Goal: Browse casually: Explore the website without a specific task or goal

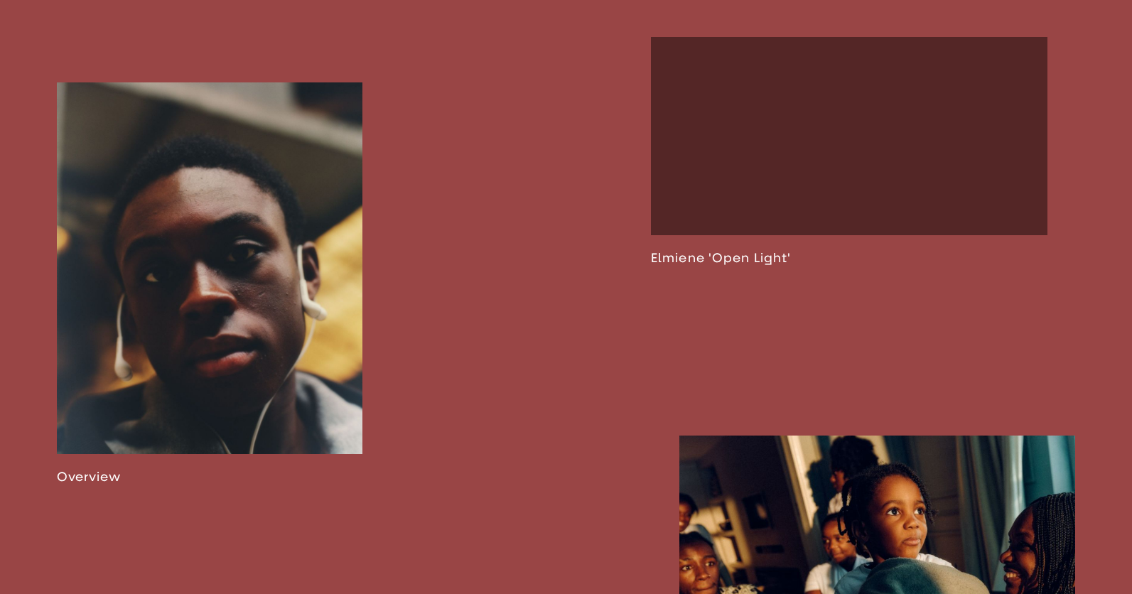
scroll to position [941, 0]
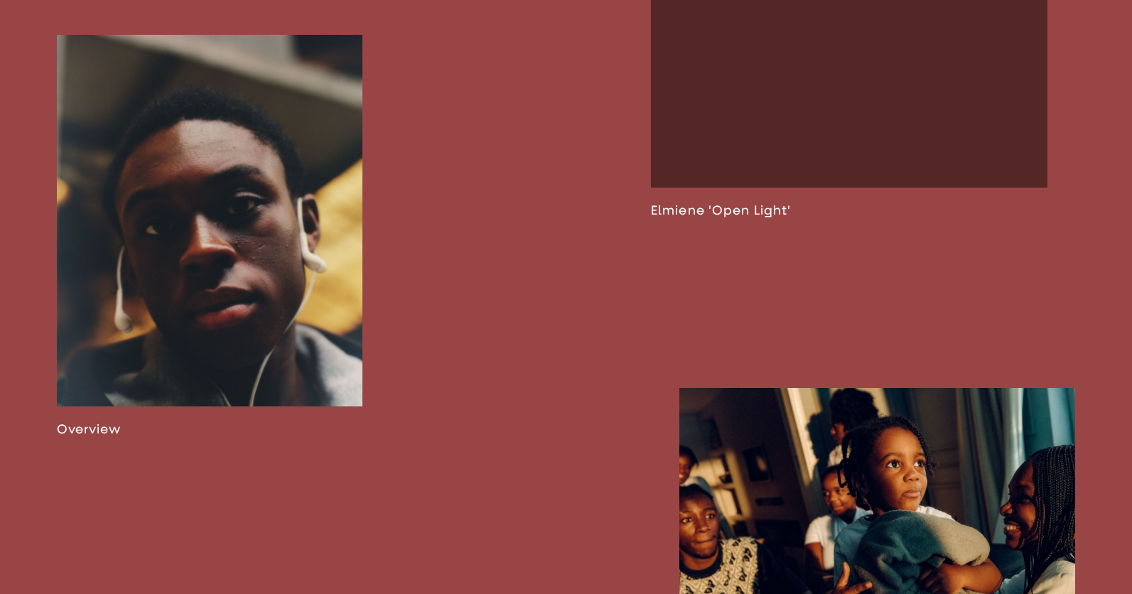
click at [249, 241] on link at bounding box center [210, 236] width 306 height 402
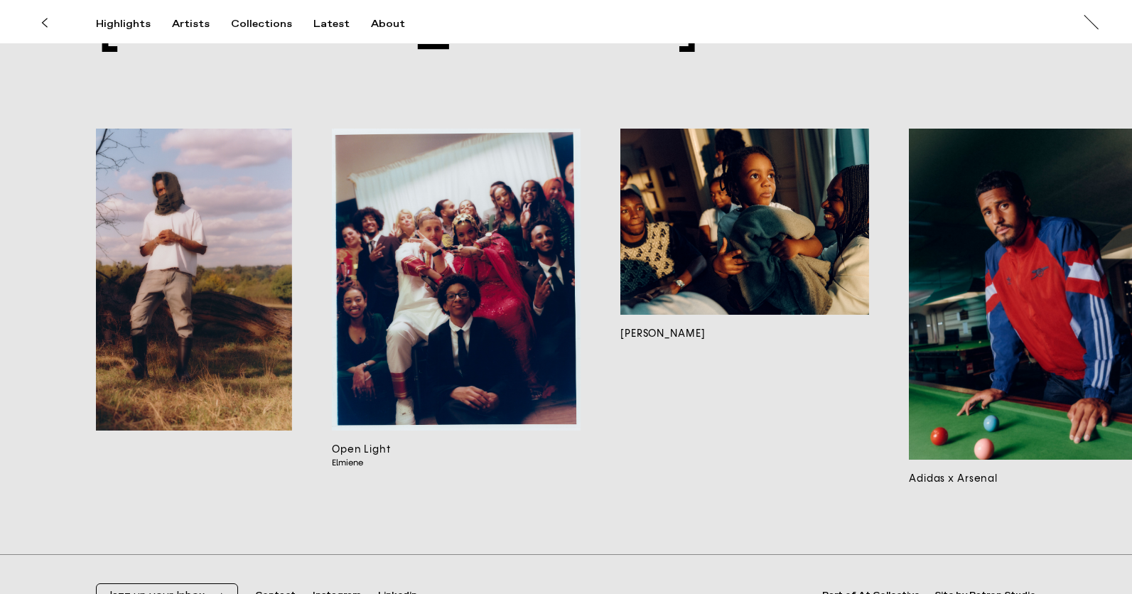
scroll to position [0, 352]
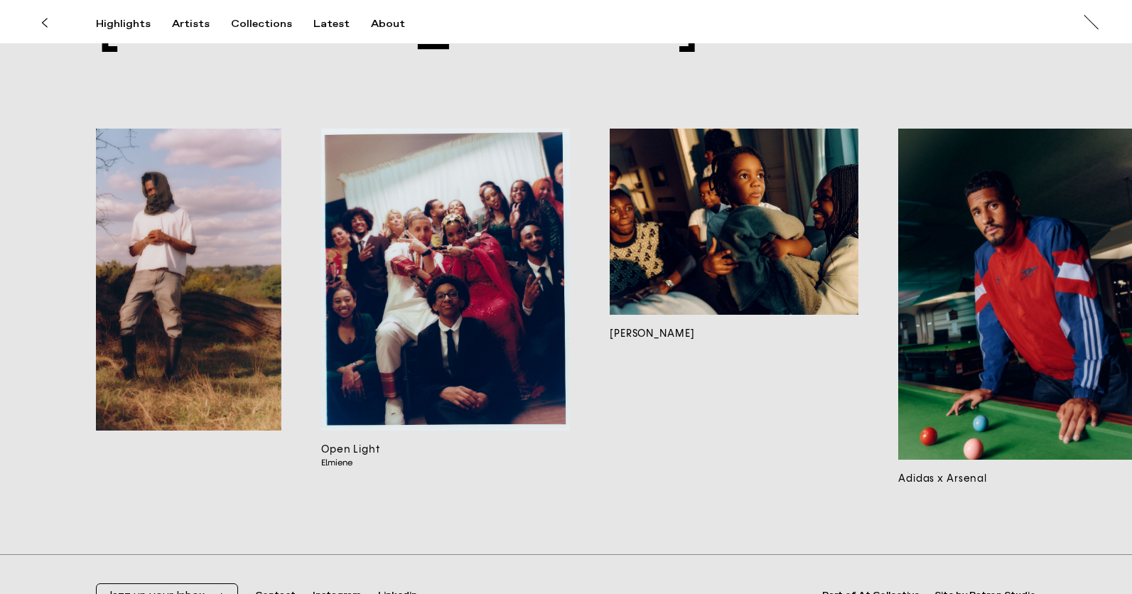
click at [699, 215] on img at bounding box center [734, 222] width 249 height 187
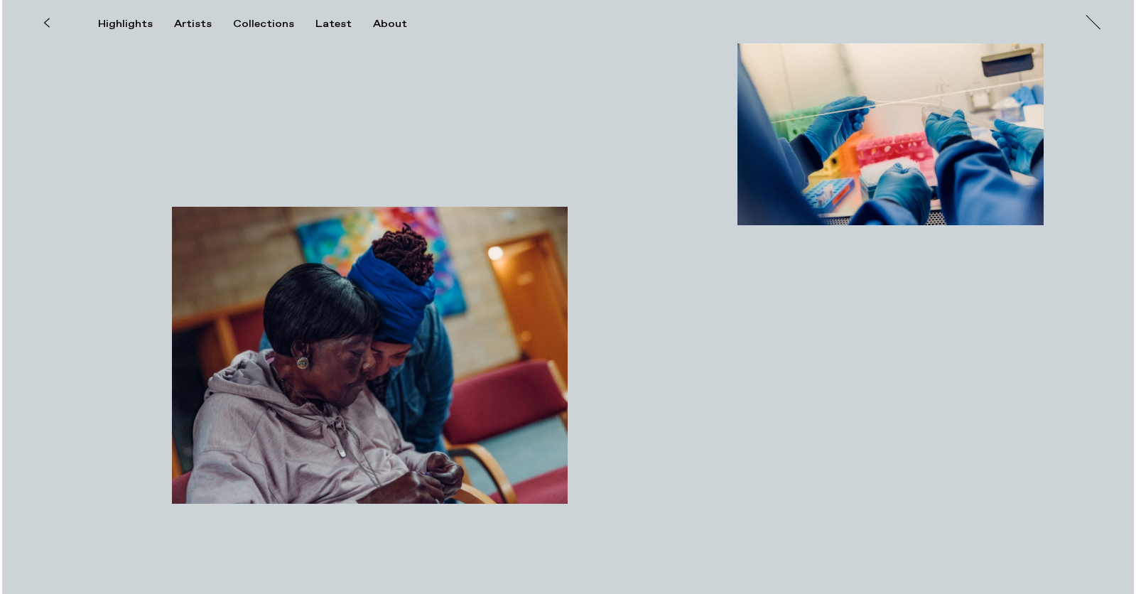
scroll to position [2186, 0]
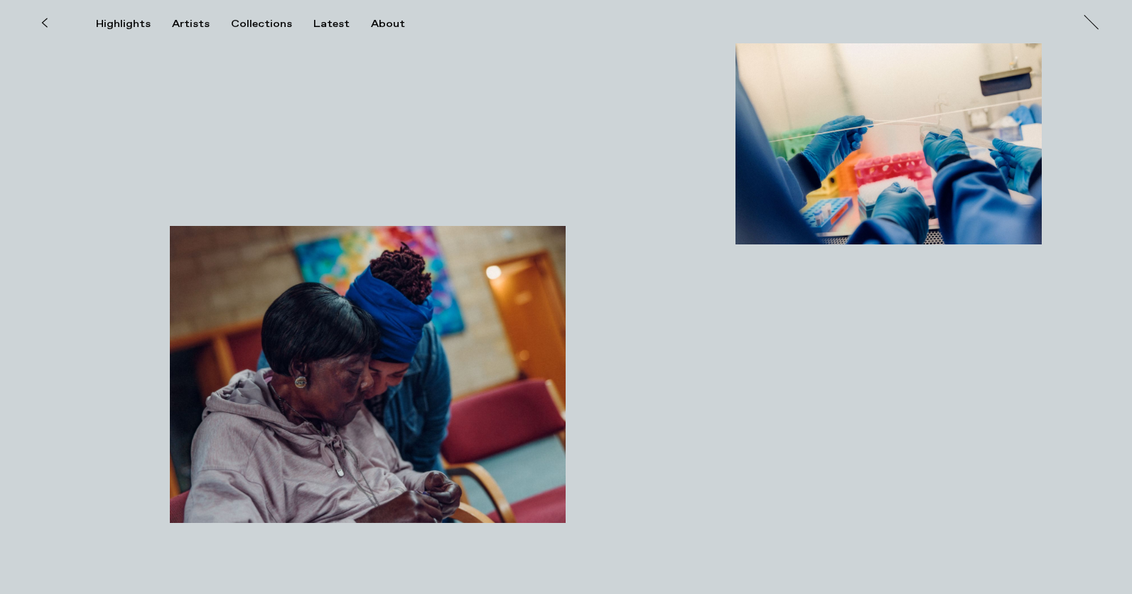
click at [504, 279] on img "button" at bounding box center [368, 374] width 396 height 297
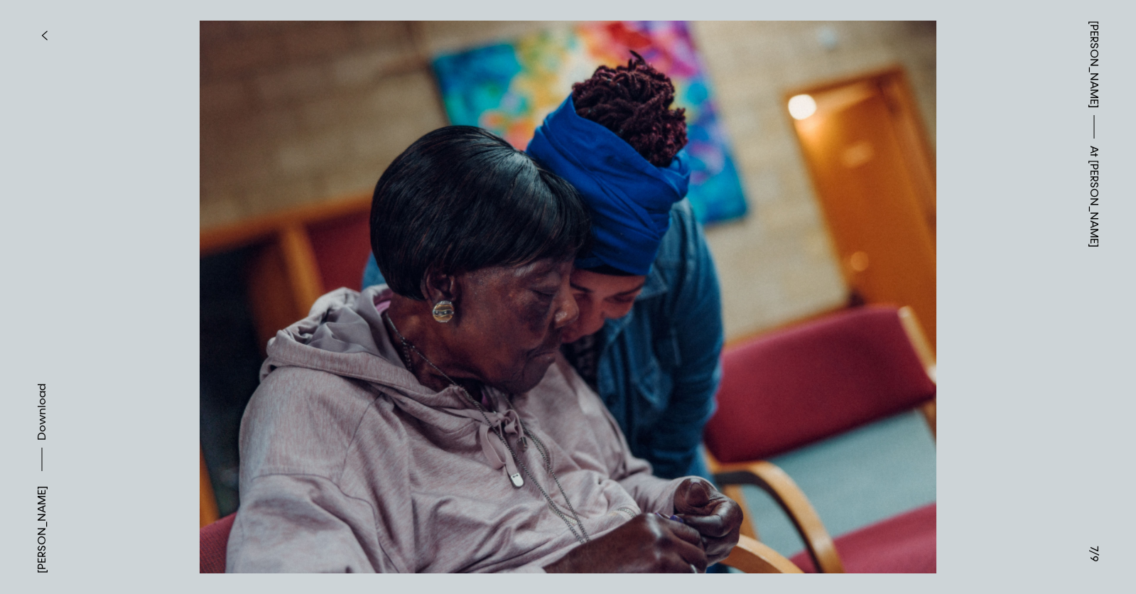
click at [765, 350] on img at bounding box center [568, 297] width 994 height 553
click at [41, 26] on button "button" at bounding box center [43, 35] width 31 height 31
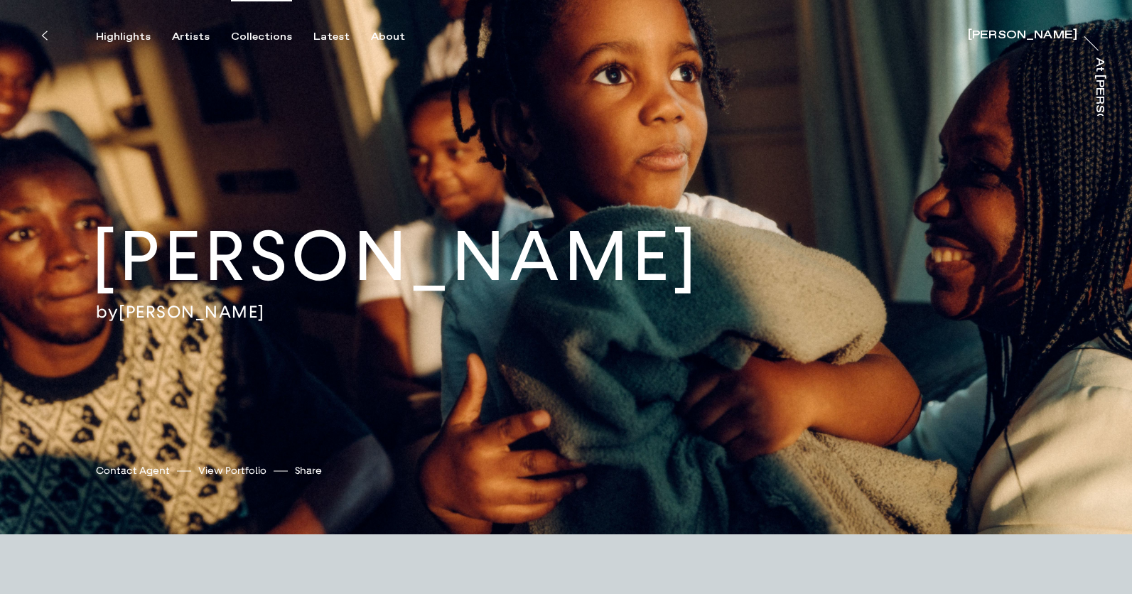
click at [234, 36] on div "Collections" at bounding box center [261, 37] width 61 height 13
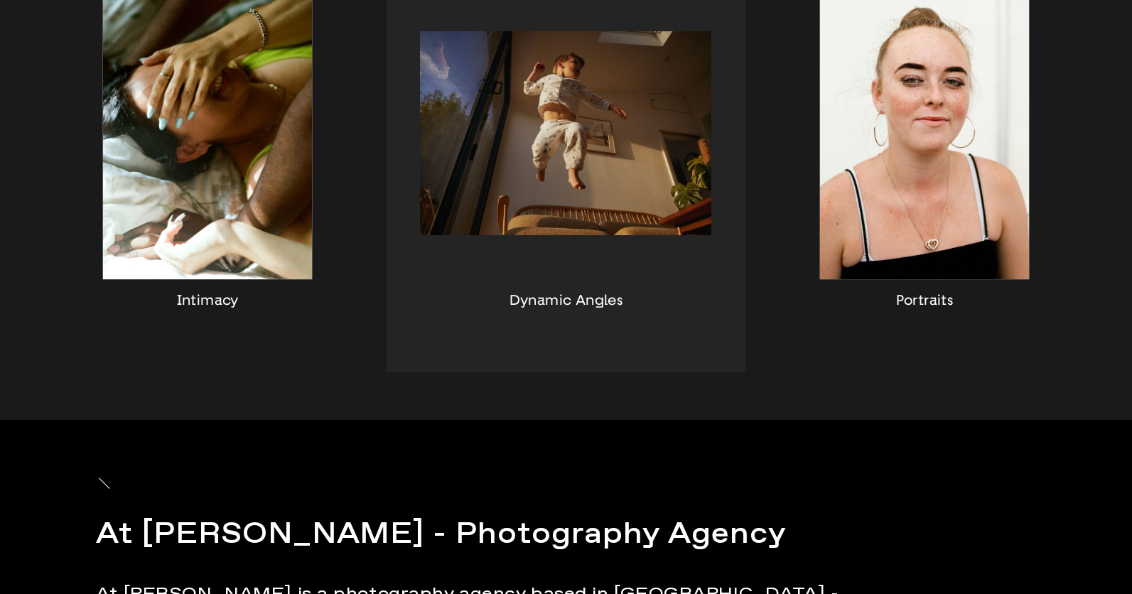
scroll to position [1381, 0]
click at [552, 183] on div "button" at bounding box center [566, 150] width 358 height 443
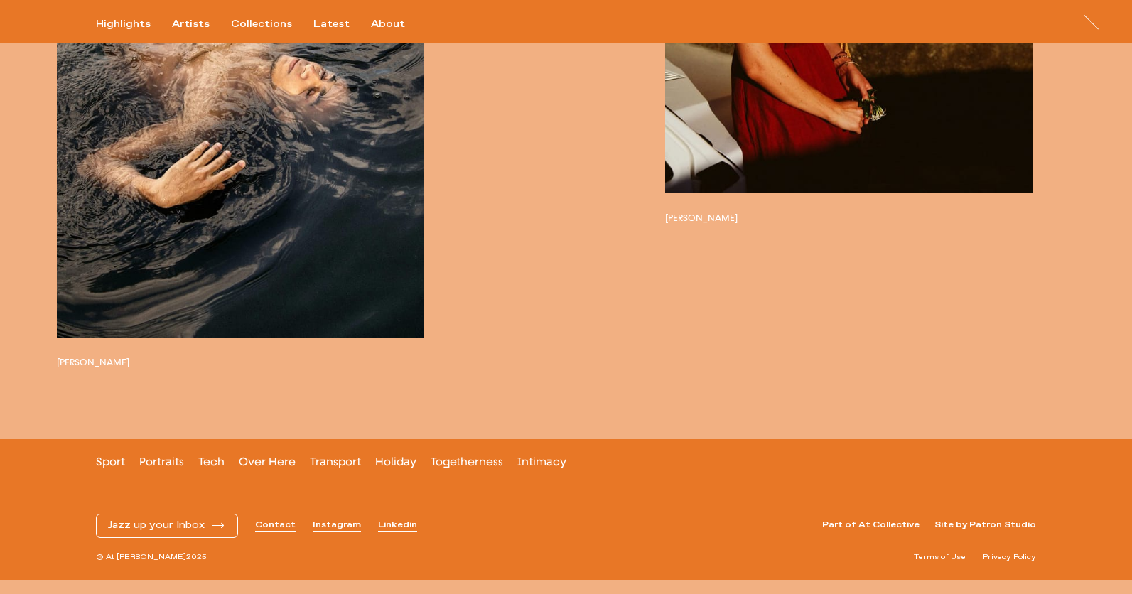
scroll to position [8522, 0]
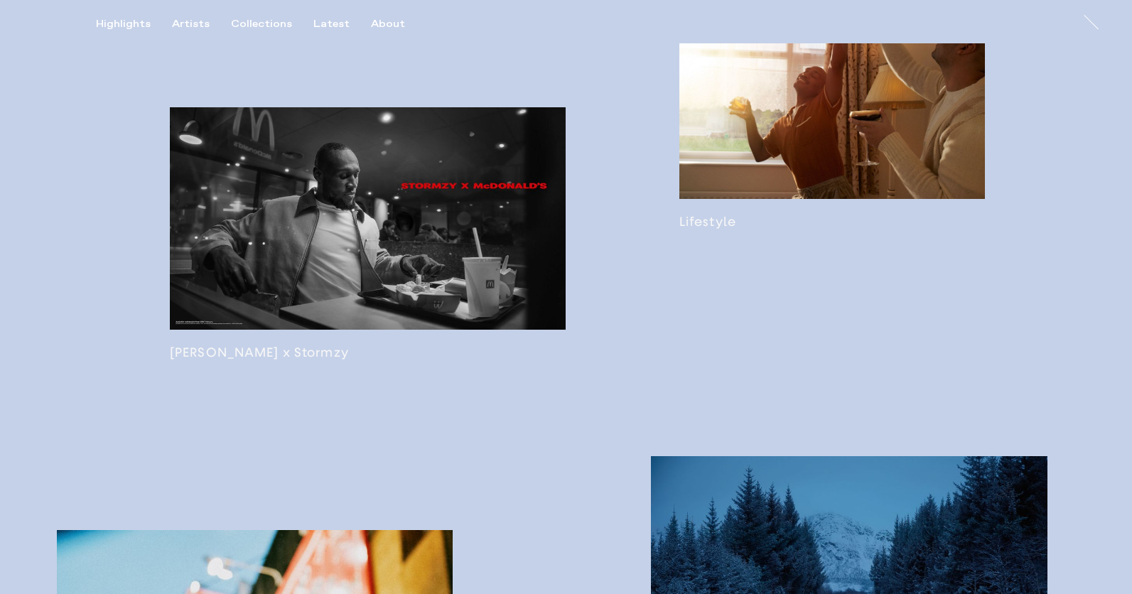
scroll to position [1357, 0]
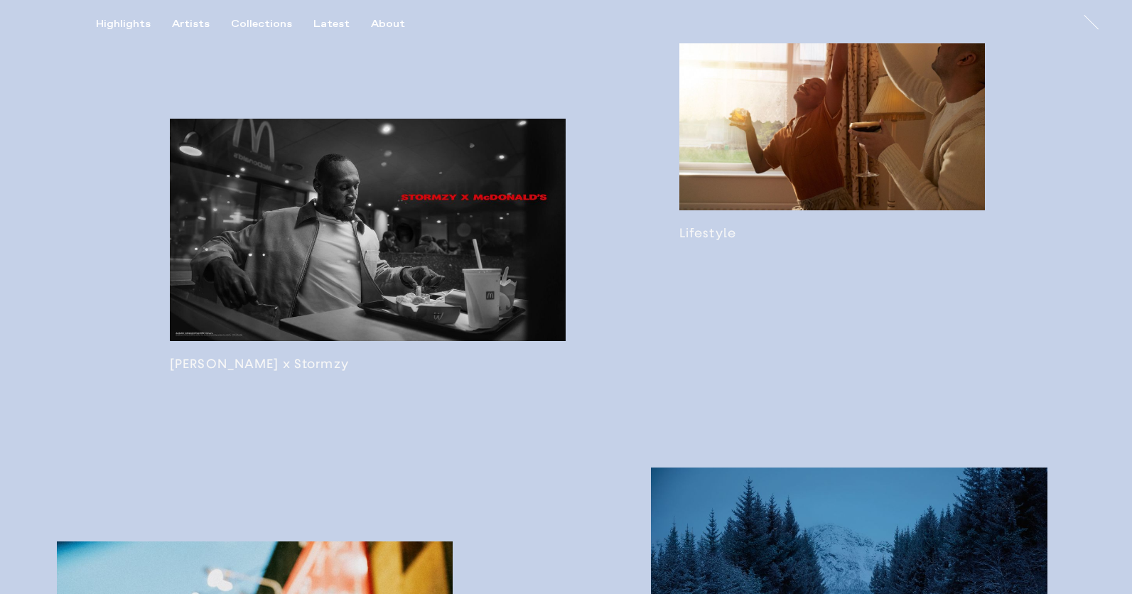
click at [809, 124] on link at bounding box center [832, 124] width 306 height 234
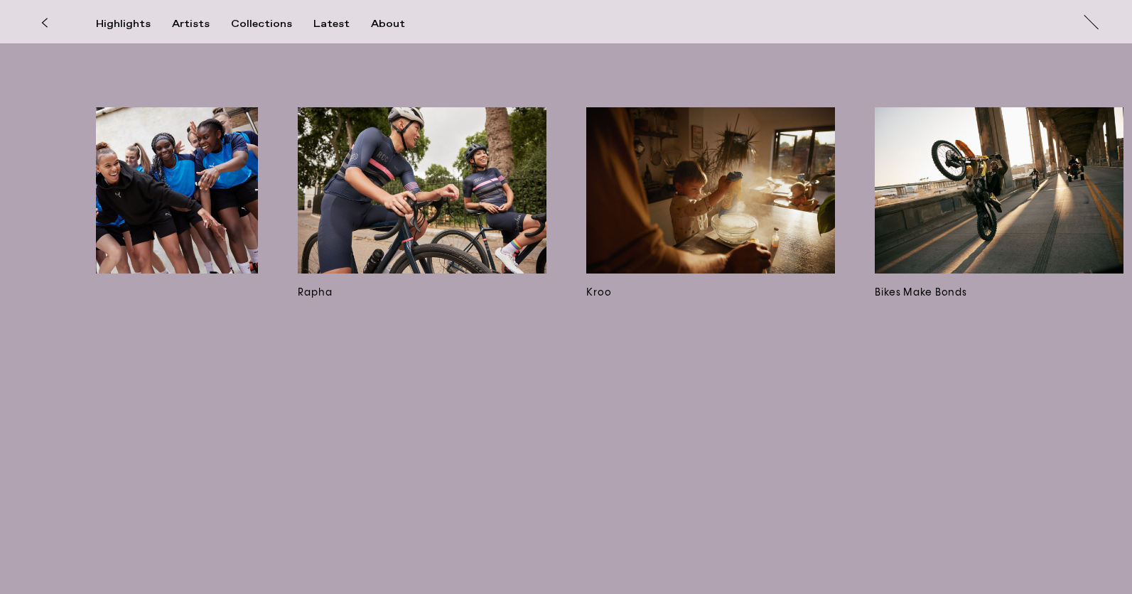
scroll to position [0, 7303]
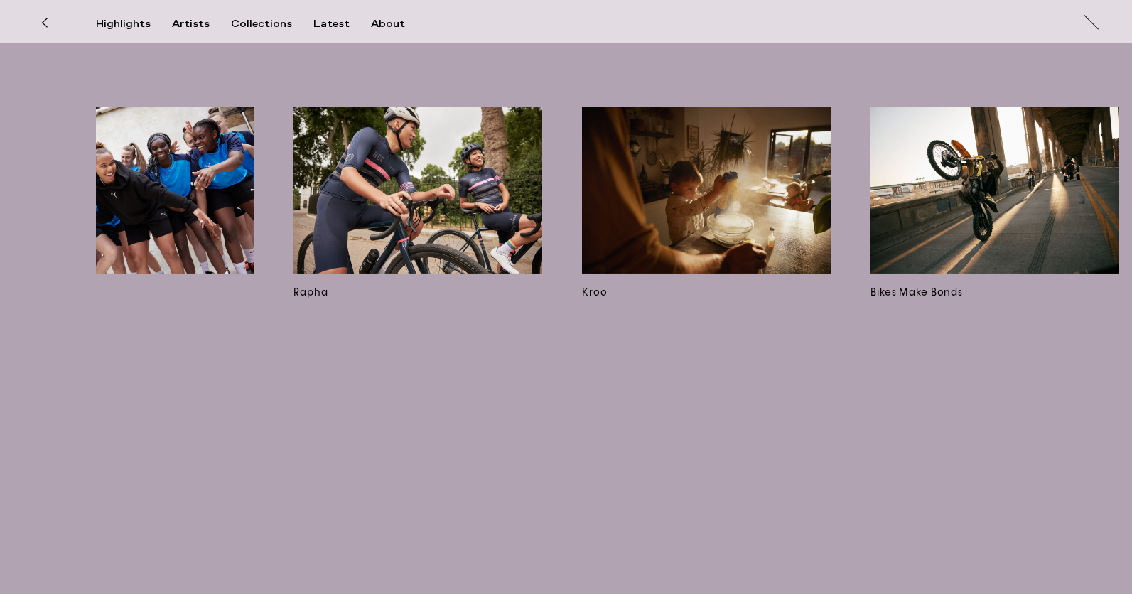
click at [660, 176] on img at bounding box center [706, 190] width 249 height 166
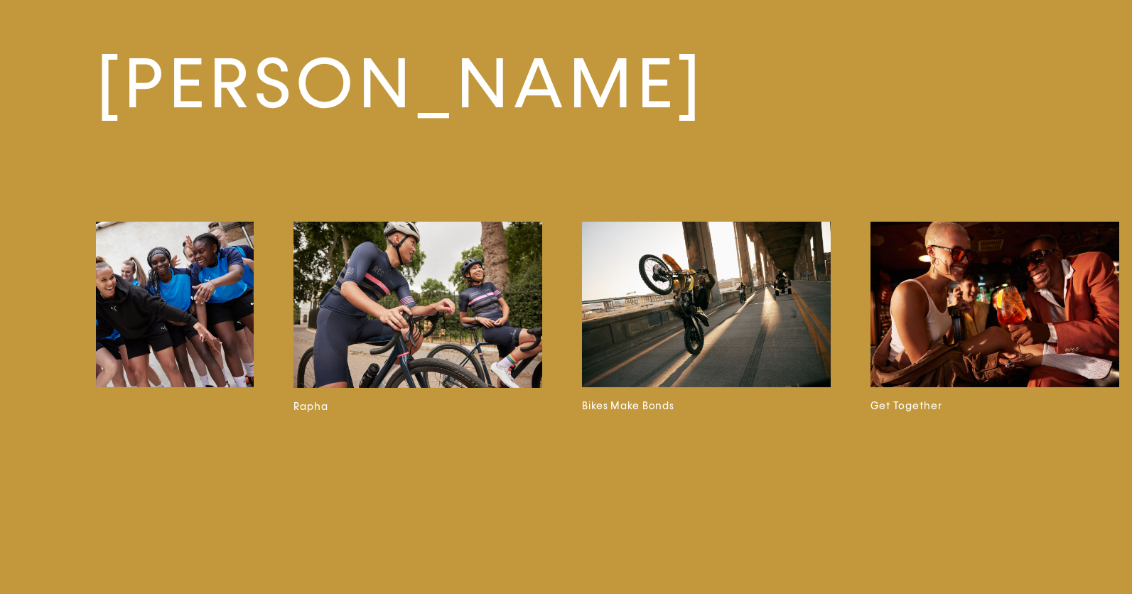
scroll to position [4484, 0]
